Goal: Transaction & Acquisition: Purchase product/service

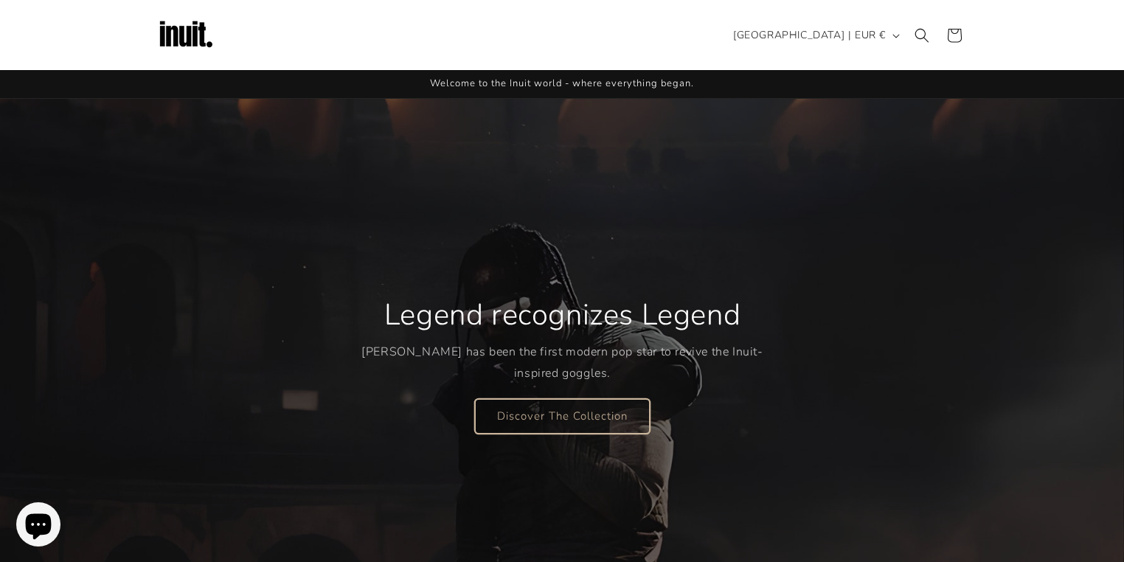
click at [575, 415] on link "Discover The Collection" at bounding box center [562, 415] width 175 height 35
click at [179, 31] on img at bounding box center [185, 35] width 59 height 59
click at [958, 46] on icon at bounding box center [953, 35] width 35 height 35
